Goal: Task Accomplishment & Management: Use online tool/utility

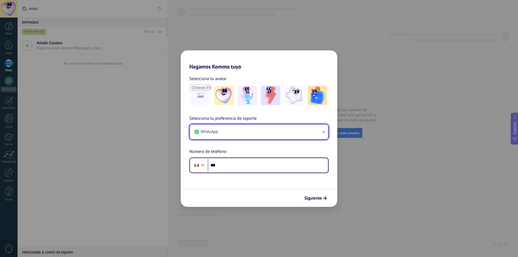
click at [297, 132] on button "WhatsApp" at bounding box center [259, 132] width 138 height 15
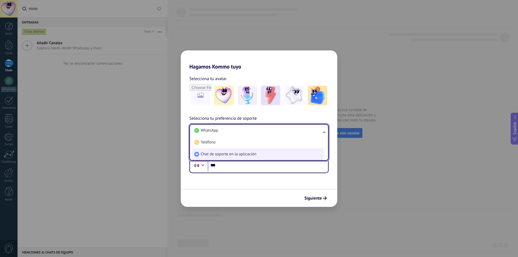
click at [263, 152] on li "Chat de soporte en la aplicación" at bounding box center [258, 154] width 132 height 12
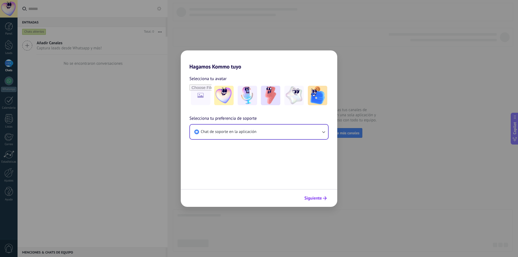
click at [315, 197] on span "Siguiente" at bounding box center [313, 199] width 18 height 4
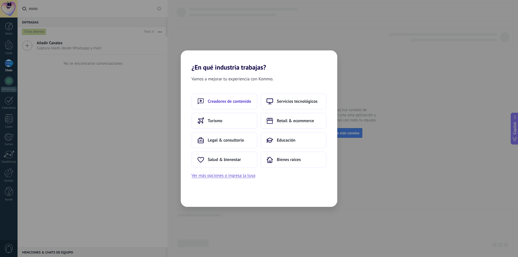
click at [236, 106] on button "Creadores de contenido" at bounding box center [225, 101] width 66 height 16
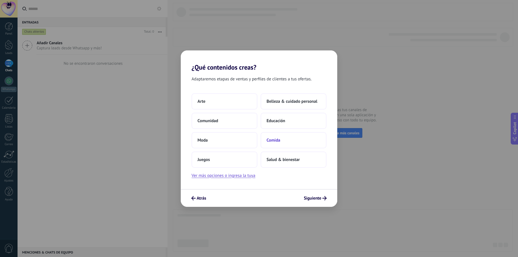
click at [272, 139] on span "Comida" at bounding box center [274, 140] width 14 height 5
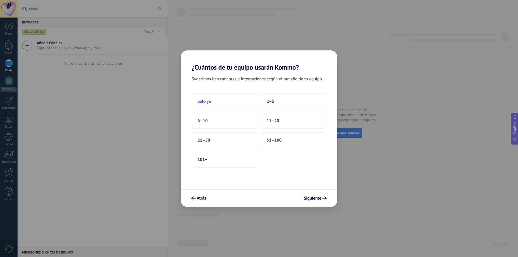
click at [231, 103] on button "Solo yo" at bounding box center [225, 101] width 66 height 16
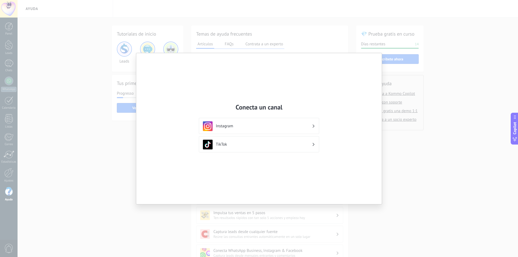
click at [70, 81] on div "Conecta un canal Instagram TikTok" at bounding box center [259, 128] width 518 height 257
click at [217, 44] on div "Conecta un canal Instagram TikTok" at bounding box center [259, 128] width 518 height 257
click at [0, 83] on div "Conecta un canal Instagram TikTok" at bounding box center [259, 128] width 518 height 257
drag, startPoint x: 12, startPoint y: 194, endPoint x: 205, endPoint y: 175, distance: 193.9
click at [18, 192] on div "Conecta un canal Instagram TikTok" at bounding box center [259, 128] width 518 height 257
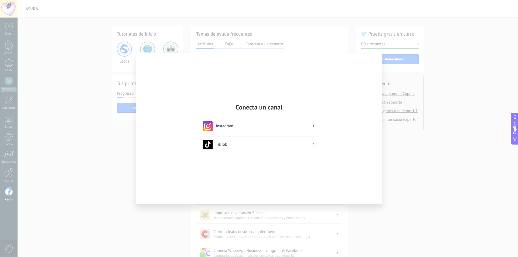
click at [208, 43] on div "Conecta un canal Instagram TikTok" at bounding box center [259, 128] width 518 height 257
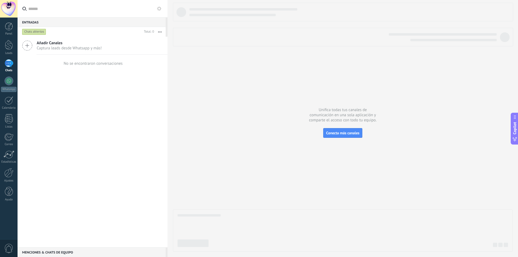
click at [76, 50] on span "Captura leads desde Whatsapp y más!" at bounding box center [69, 48] width 65 height 5
